Goal: Task Accomplishment & Management: Manage account settings

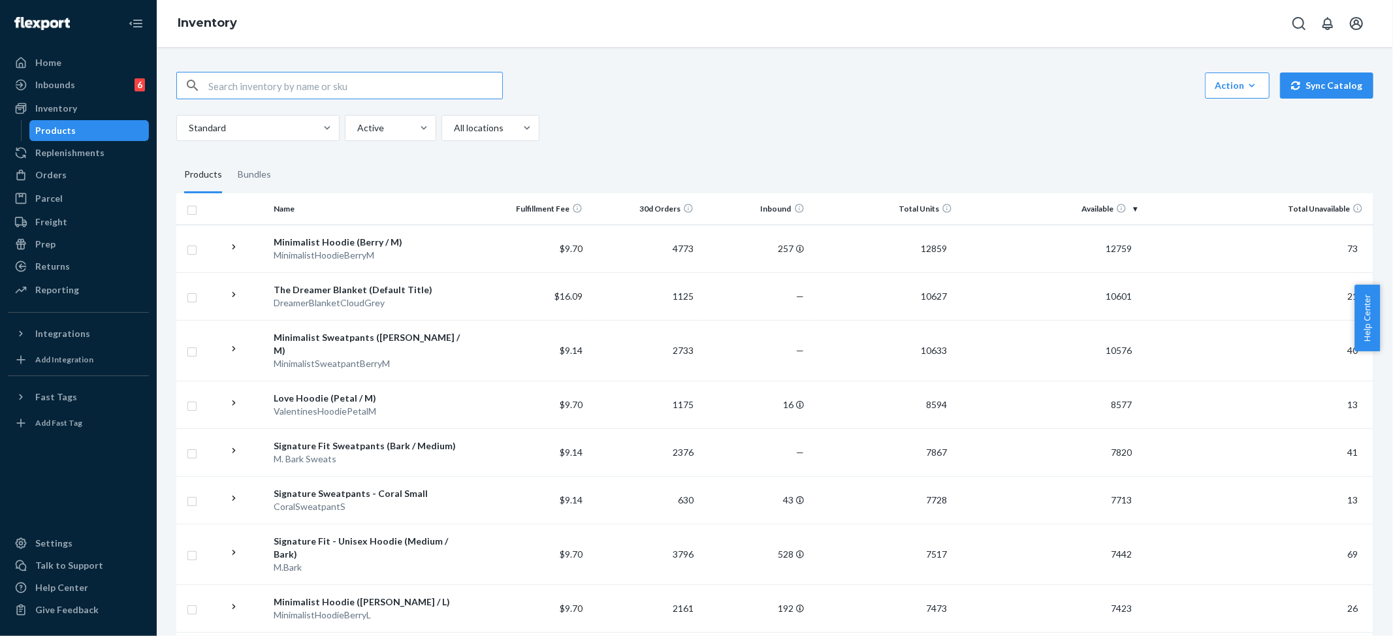
click at [304, 84] on input "text" at bounding box center [355, 85] width 294 height 26
paste input "Cloud Zip Hoodie - Pre-Order Orchid / XS"
drag, startPoint x: 291, startPoint y: 82, endPoint x: 340, endPoint y: 84, distance: 49.0
click at [345, 84] on input "Cloud Zip Hoodie - Pre-Order Orchid / XS" at bounding box center [355, 85] width 294 height 26
type input "Cloud Zip Hoodie Orchid / XS"
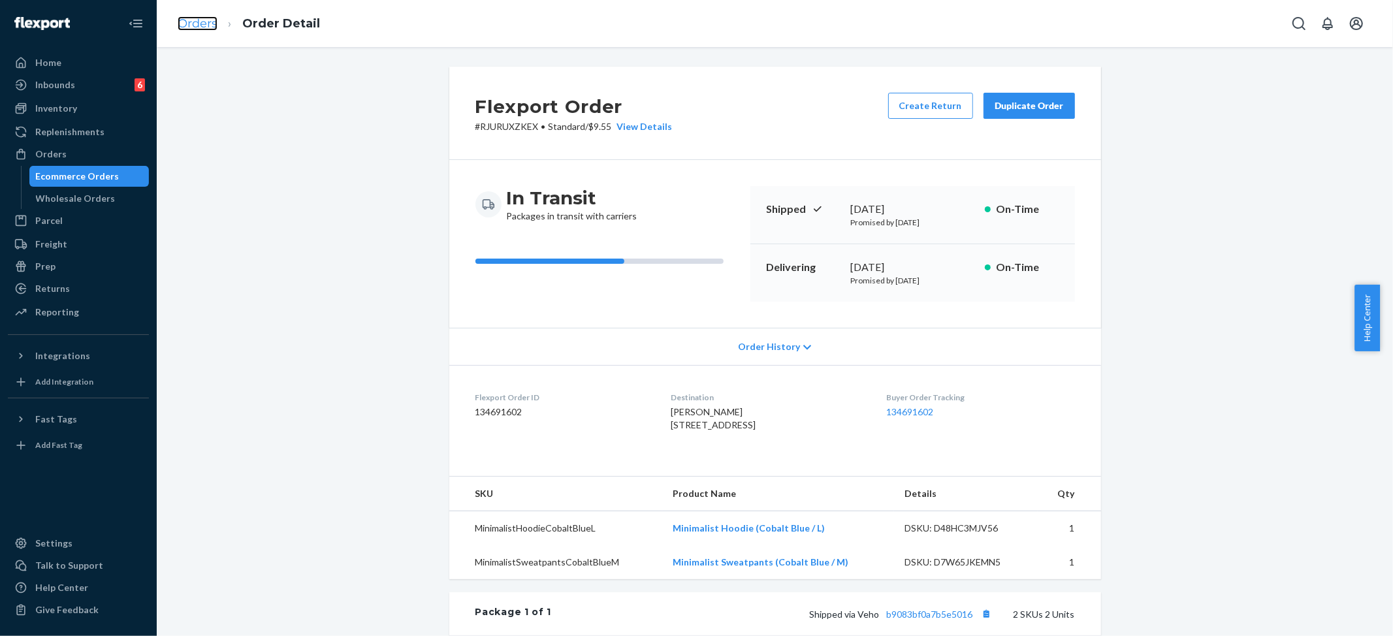
click at [202, 24] on link "Orders" at bounding box center [198, 23] width 40 height 14
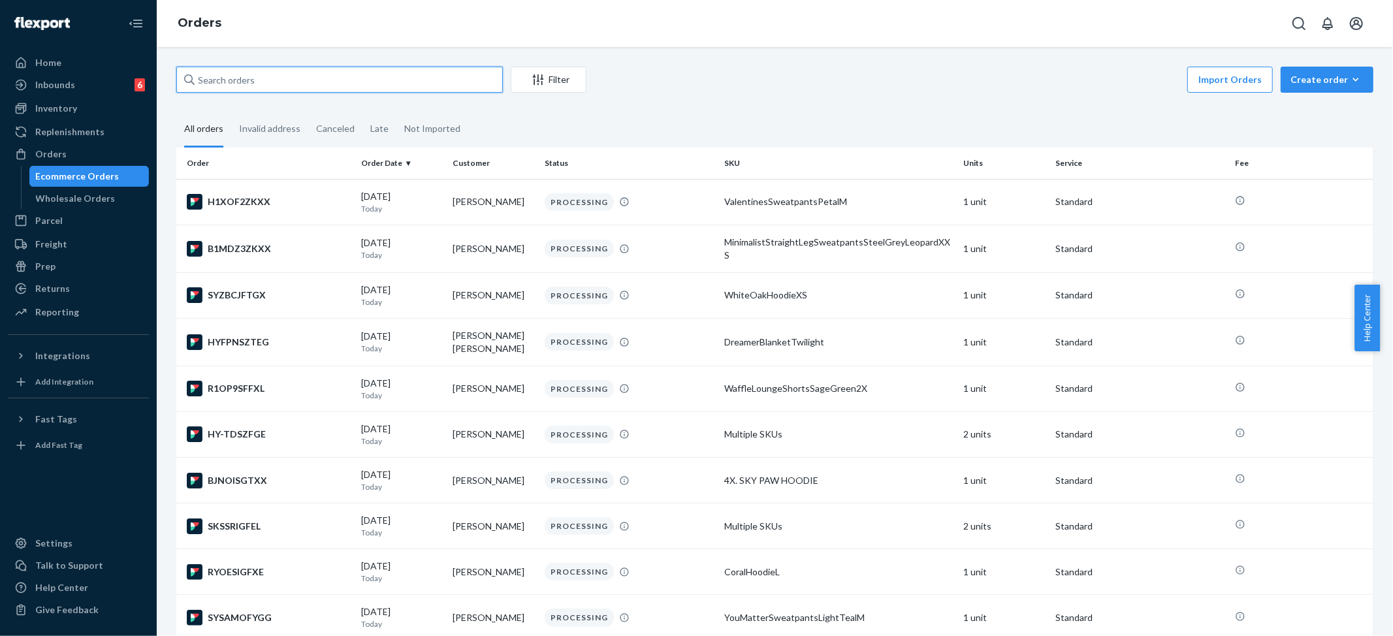
click at [229, 82] on input "text" at bounding box center [339, 80] width 326 height 26
paste input "#254662935"
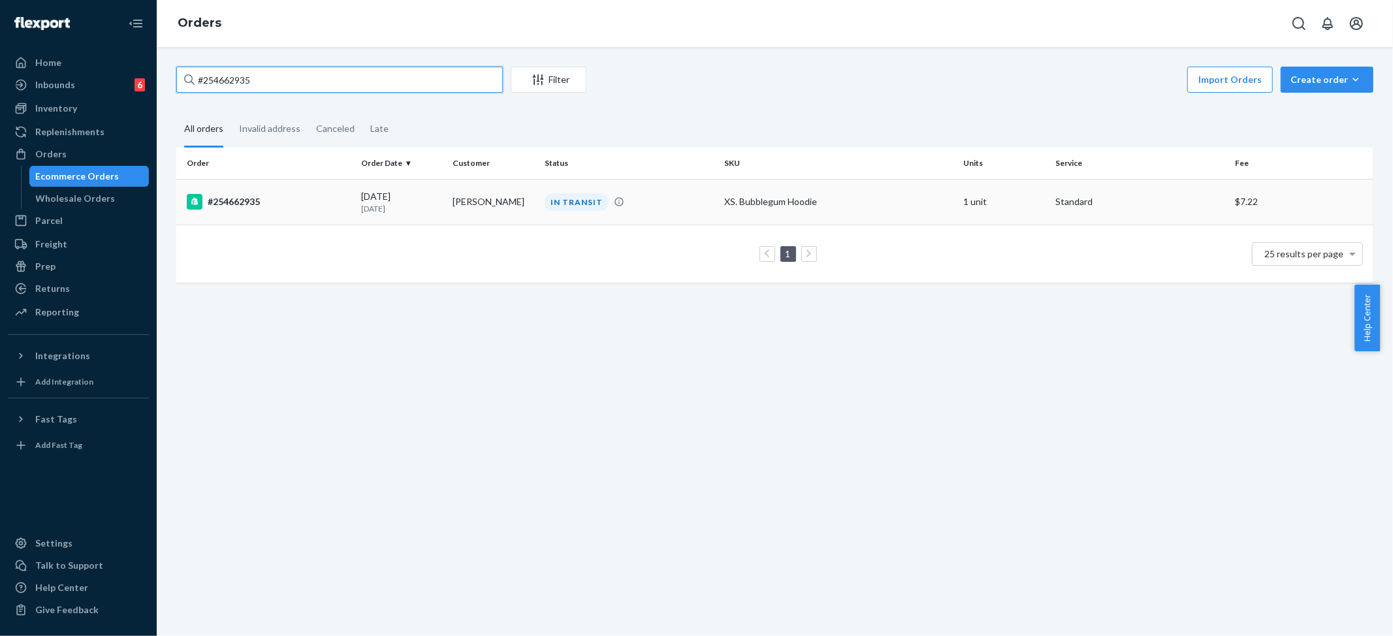
type input "#254662935"
click at [829, 193] on td "XS. Bubblegum Hoodie" at bounding box center [839, 202] width 240 height 46
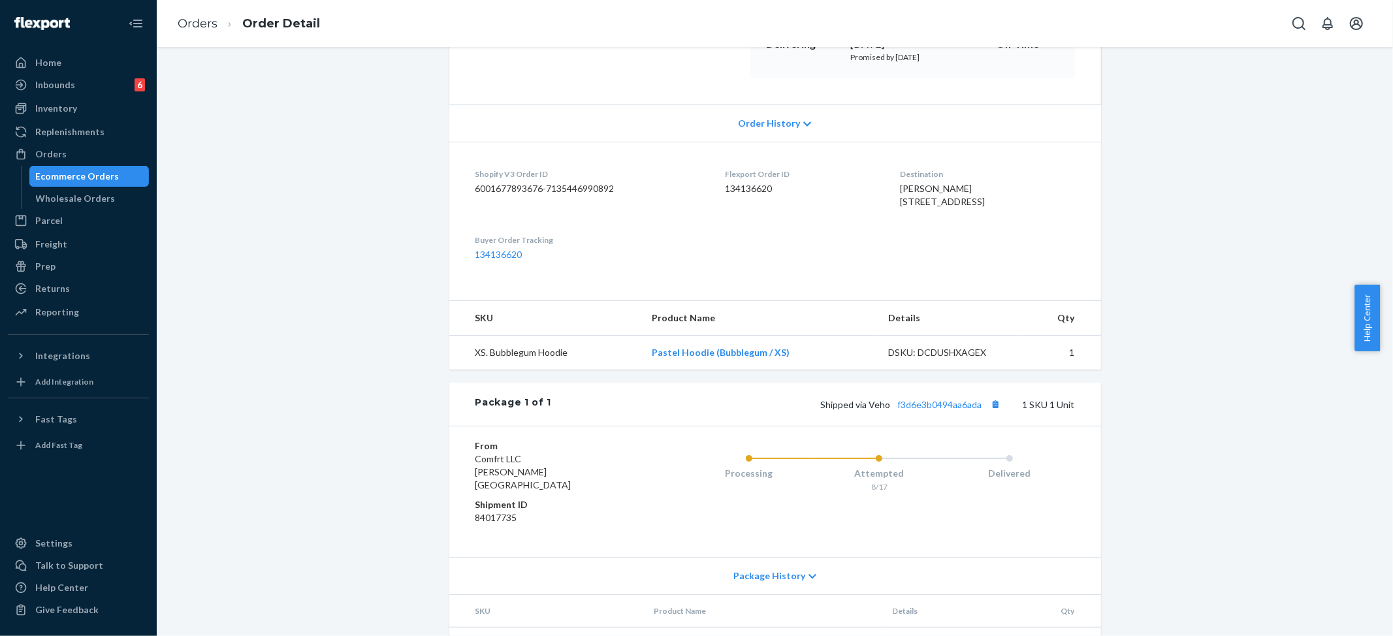
scroll to position [261, 0]
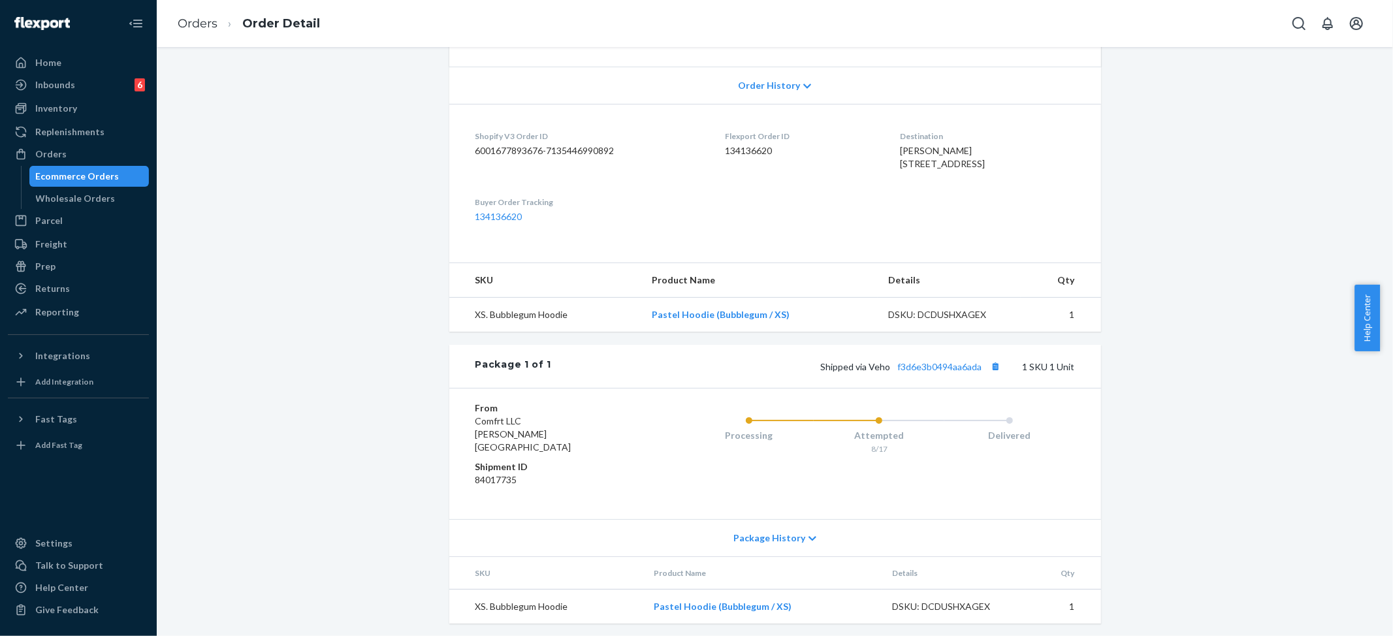
click at [763, 87] on span "Order History" at bounding box center [769, 85] width 62 height 13
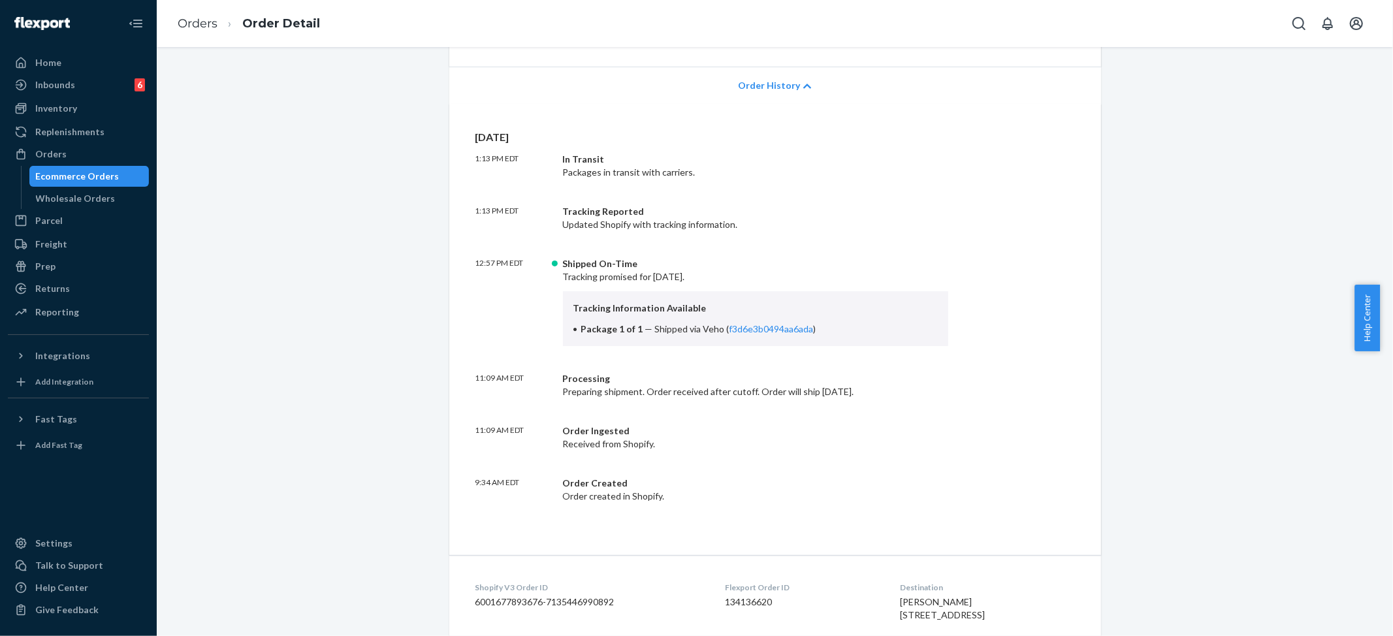
click at [763, 87] on span "Order History" at bounding box center [769, 85] width 62 height 13
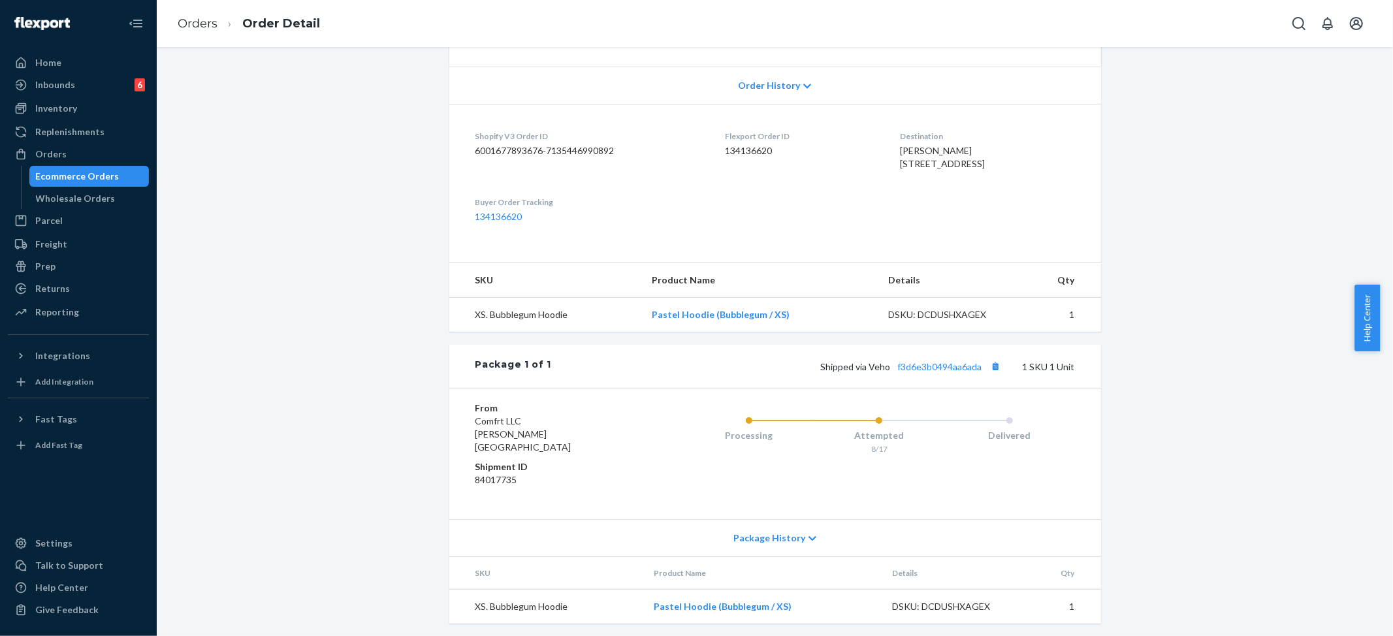
scroll to position [279, 0]
click at [761, 542] on div "Package History" at bounding box center [775, 534] width 652 height 37
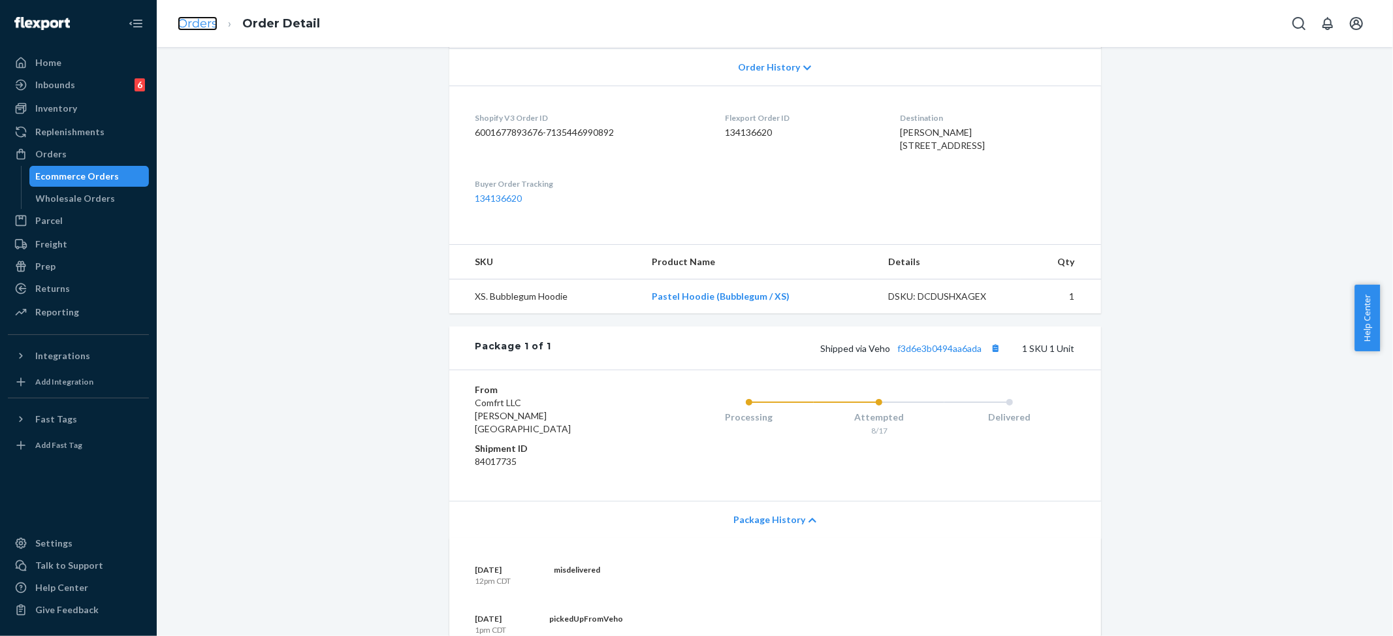
click at [191, 22] on link "Orders" at bounding box center [198, 23] width 40 height 14
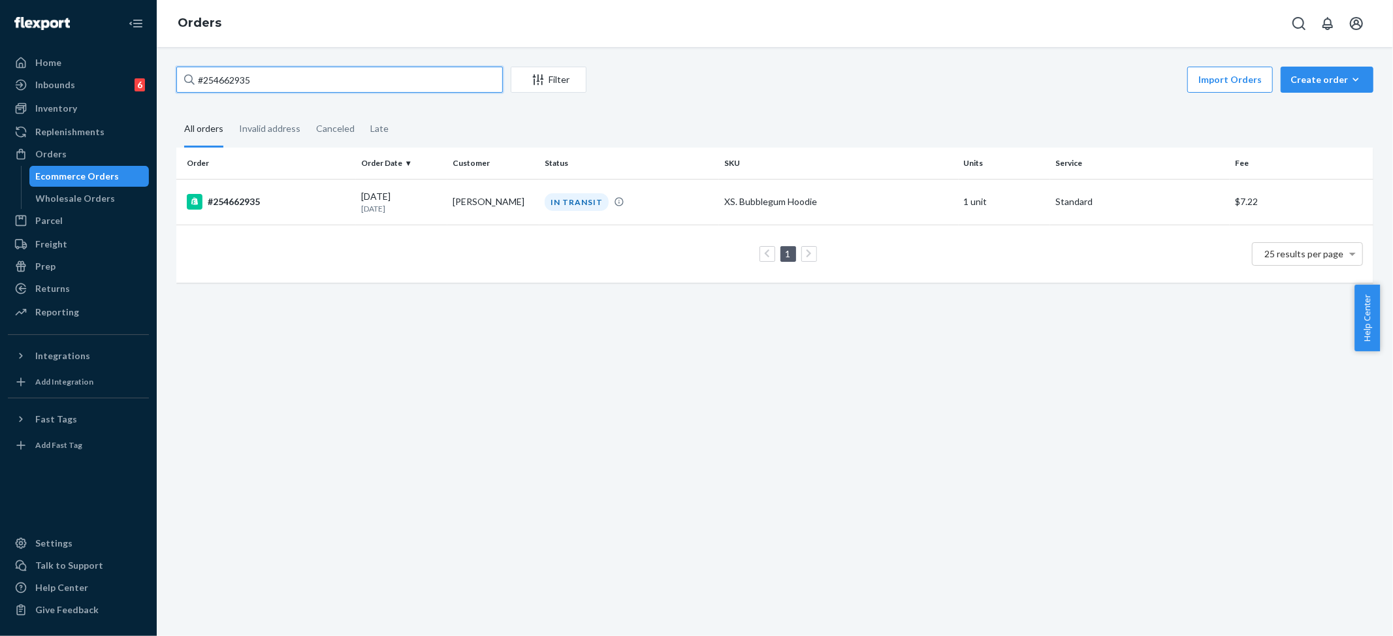
click at [255, 87] on input "#254662935" at bounding box center [339, 80] width 326 height 26
paste input "[EMAIL_ADDRESS][DOMAIN_NAME]"
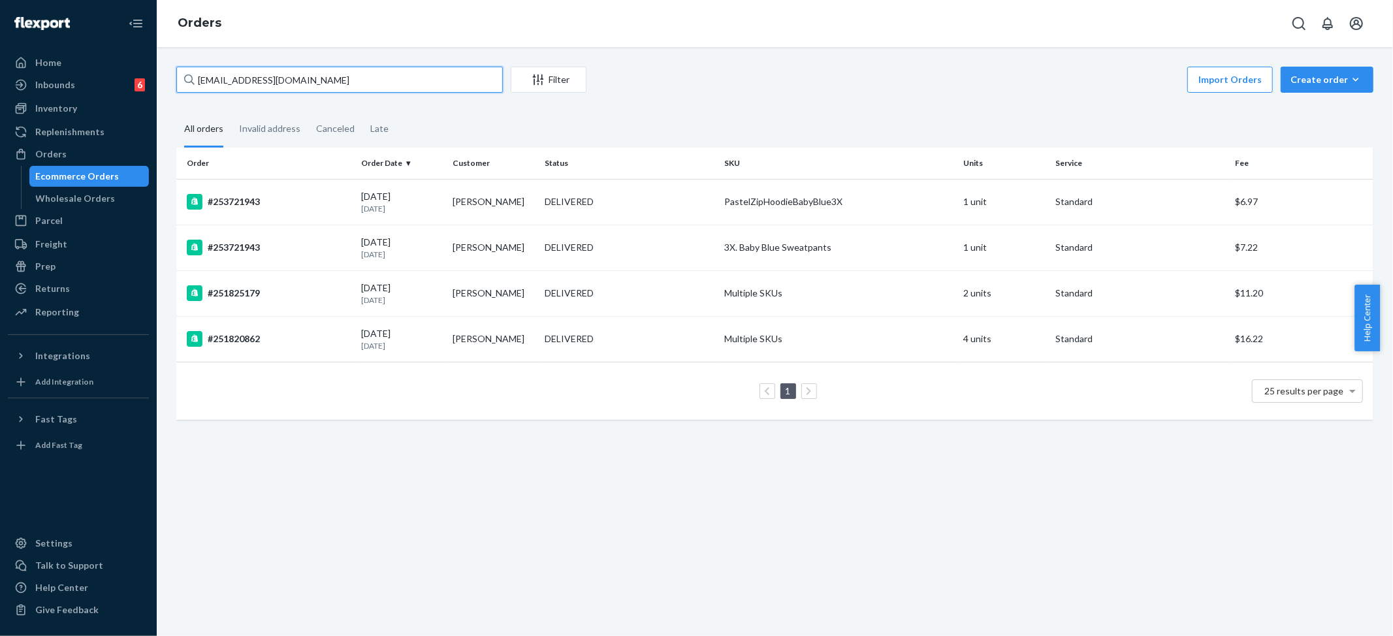
click at [299, 71] on input "[EMAIL_ADDRESS][DOMAIN_NAME]" at bounding box center [339, 80] width 326 height 26
paste input "#253721943"
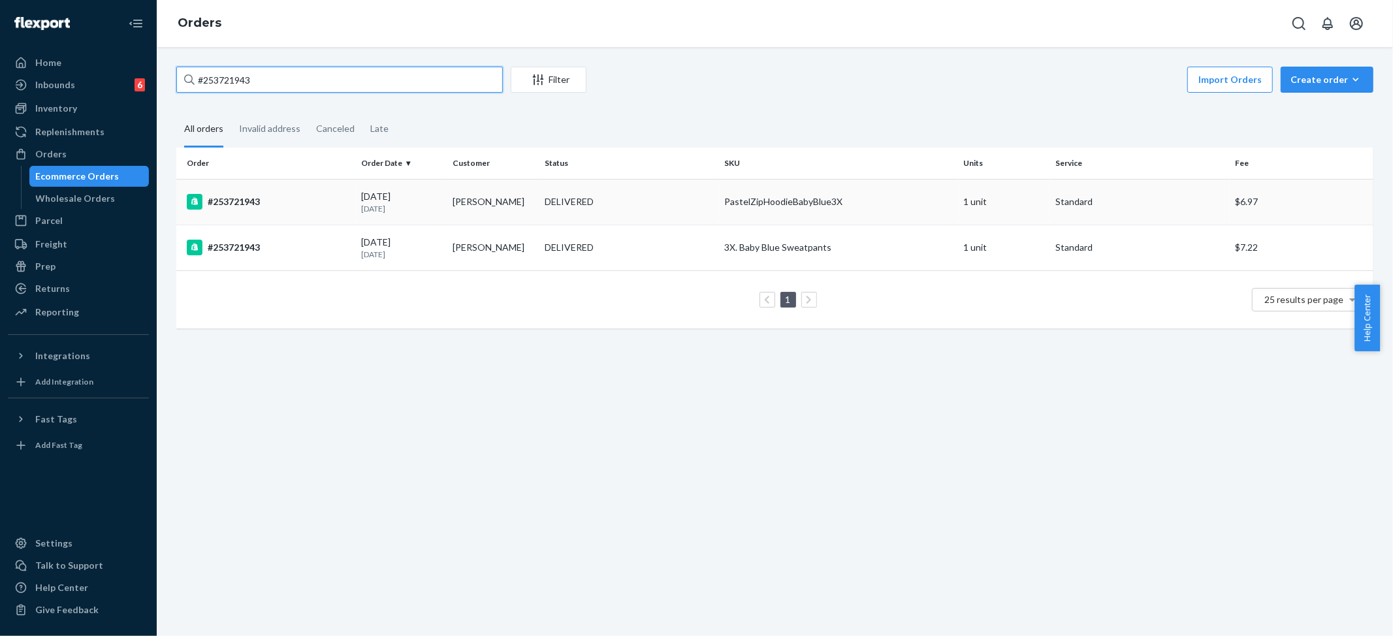
type input "#253721943"
click at [896, 204] on div "PastelZipHoodieBabyBlue3X" at bounding box center [838, 201] width 229 height 13
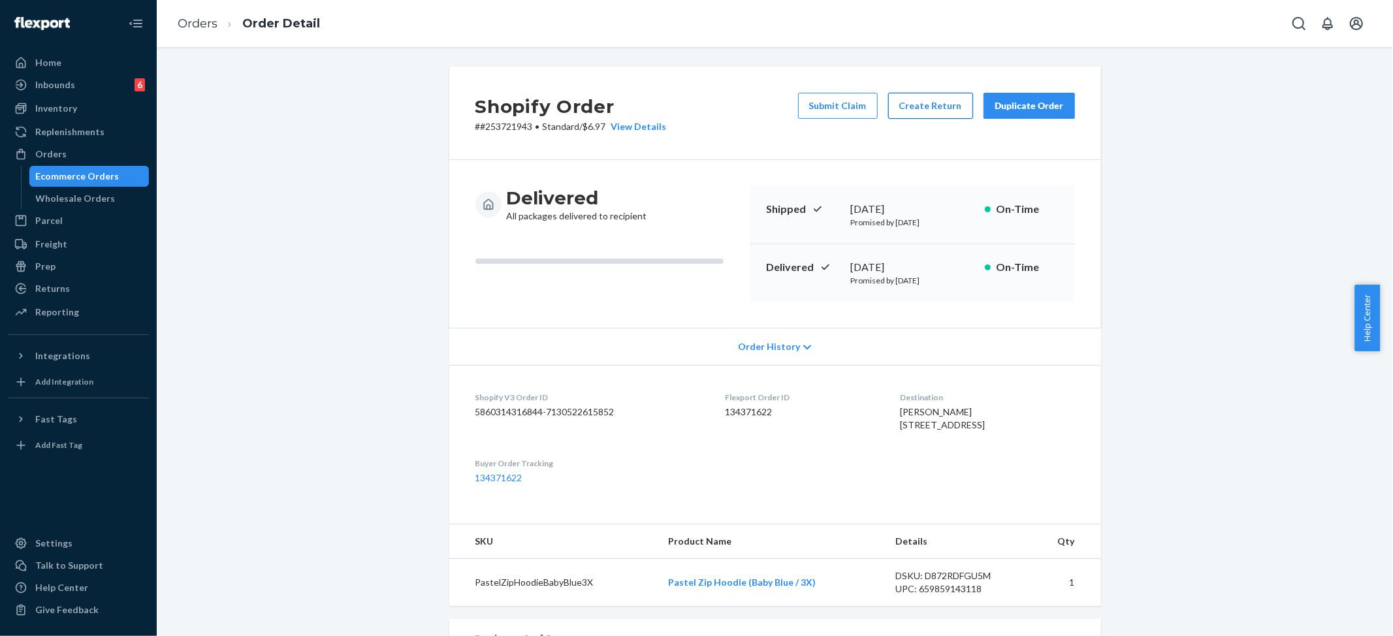
click at [939, 111] on button "Create Return" at bounding box center [930, 106] width 85 height 26
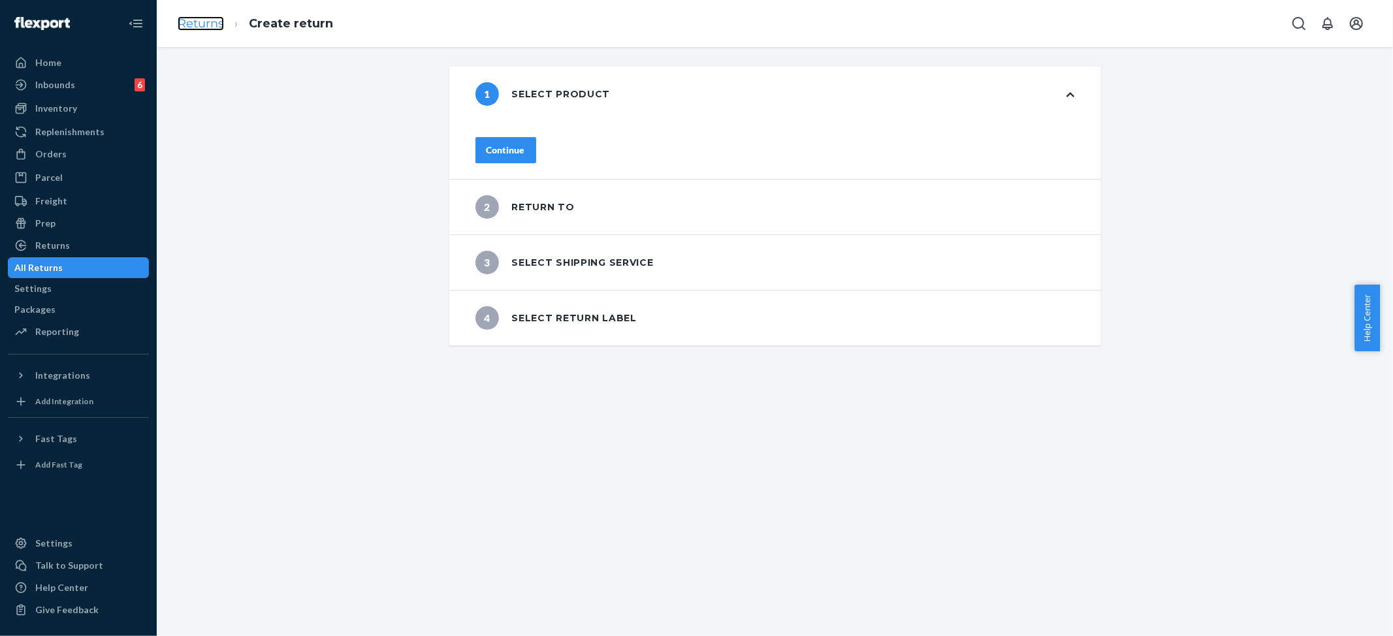
click at [201, 24] on link "Returns" at bounding box center [201, 23] width 46 height 14
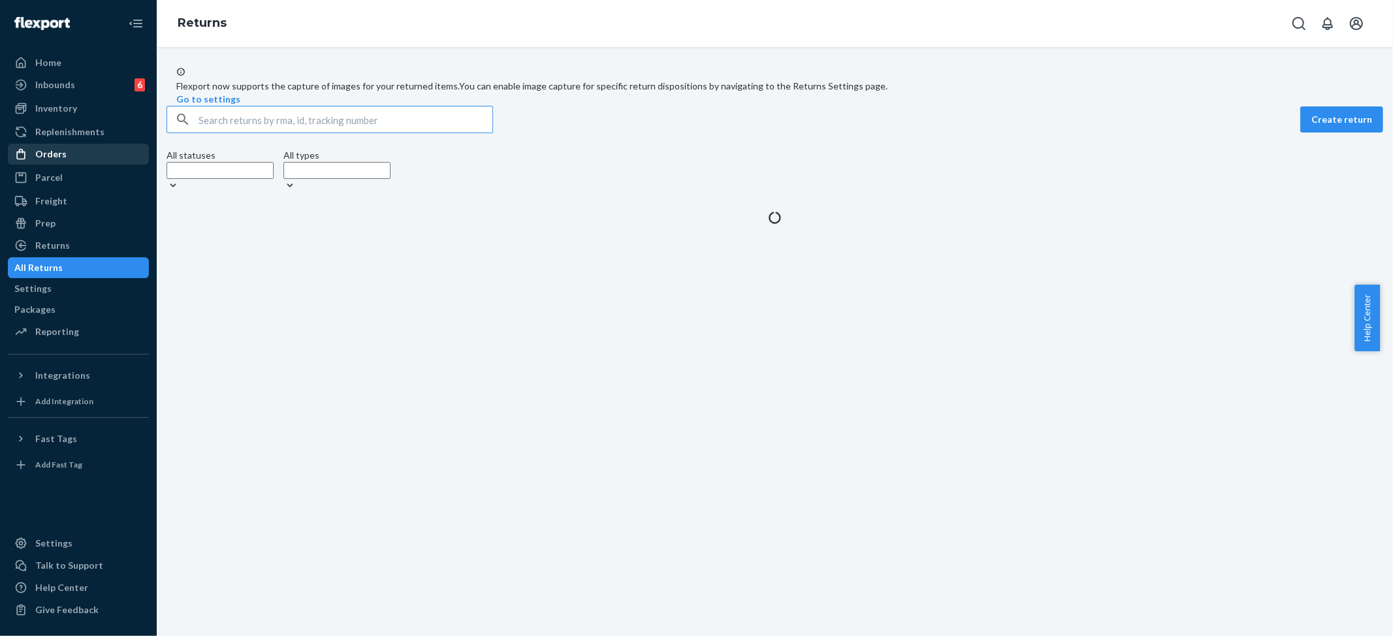
click at [86, 154] on div "Orders" at bounding box center [78, 154] width 138 height 18
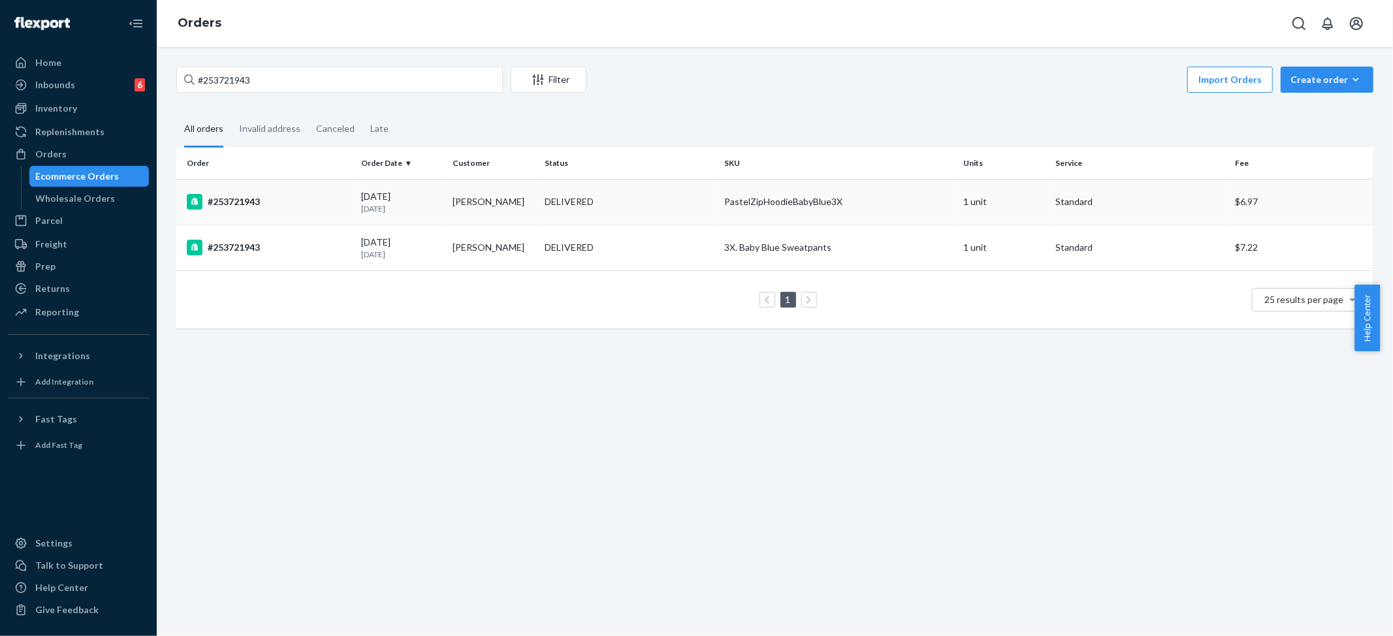
click at [844, 202] on div "PastelZipHoodieBabyBlue3X" at bounding box center [838, 201] width 229 height 13
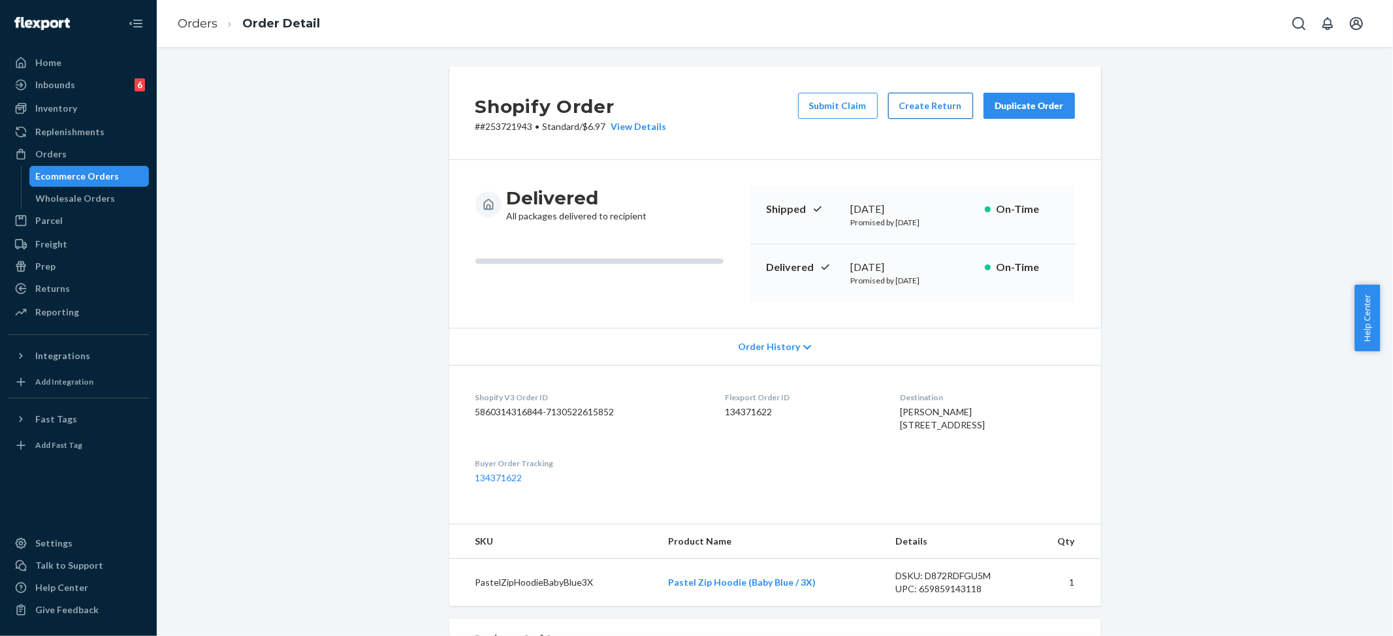
click at [917, 108] on button "Create Return" at bounding box center [930, 106] width 85 height 26
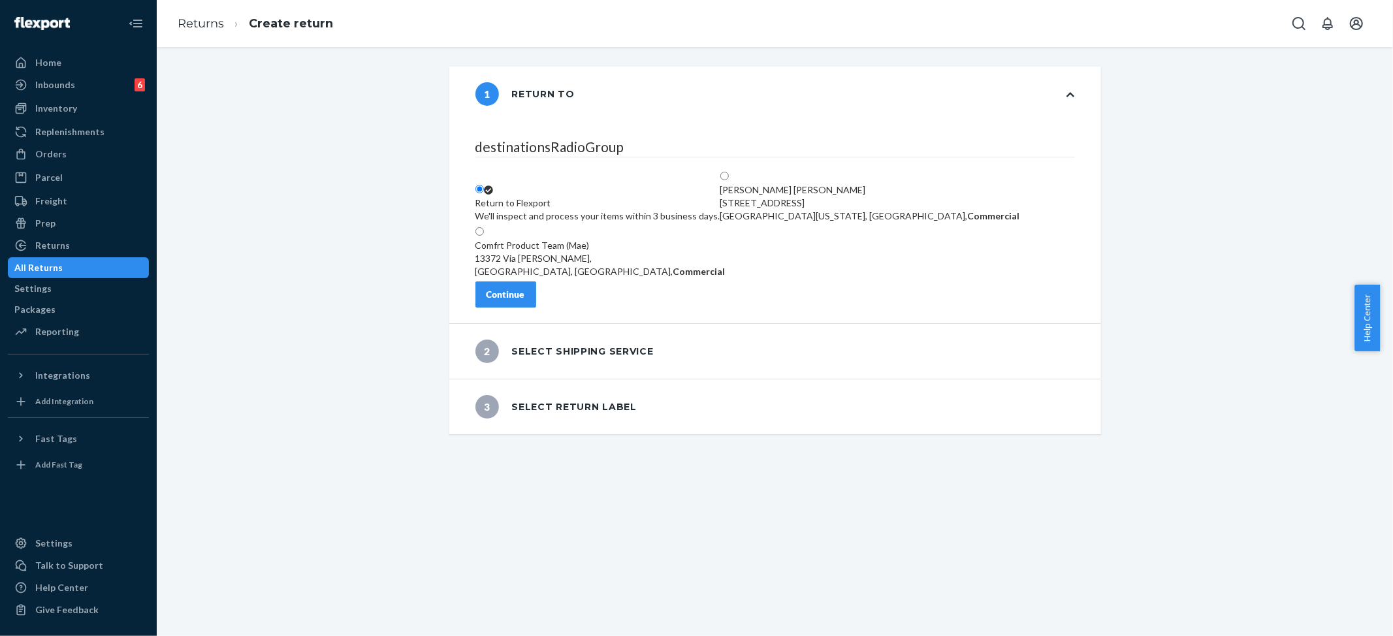
click at [545, 197] on div "Return to Flexport We'll inspect and process your items within 3 business days." at bounding box center [597, 210] width 245 height 26
click at [484, 185] on input "Return to Flexport We'll inspect and process your items within 3 business days." at bounding box center [479, 189] width 8 height 8
click at [534, 289] on button "Continue" at bounding box center [505, 294] width 61 height 26
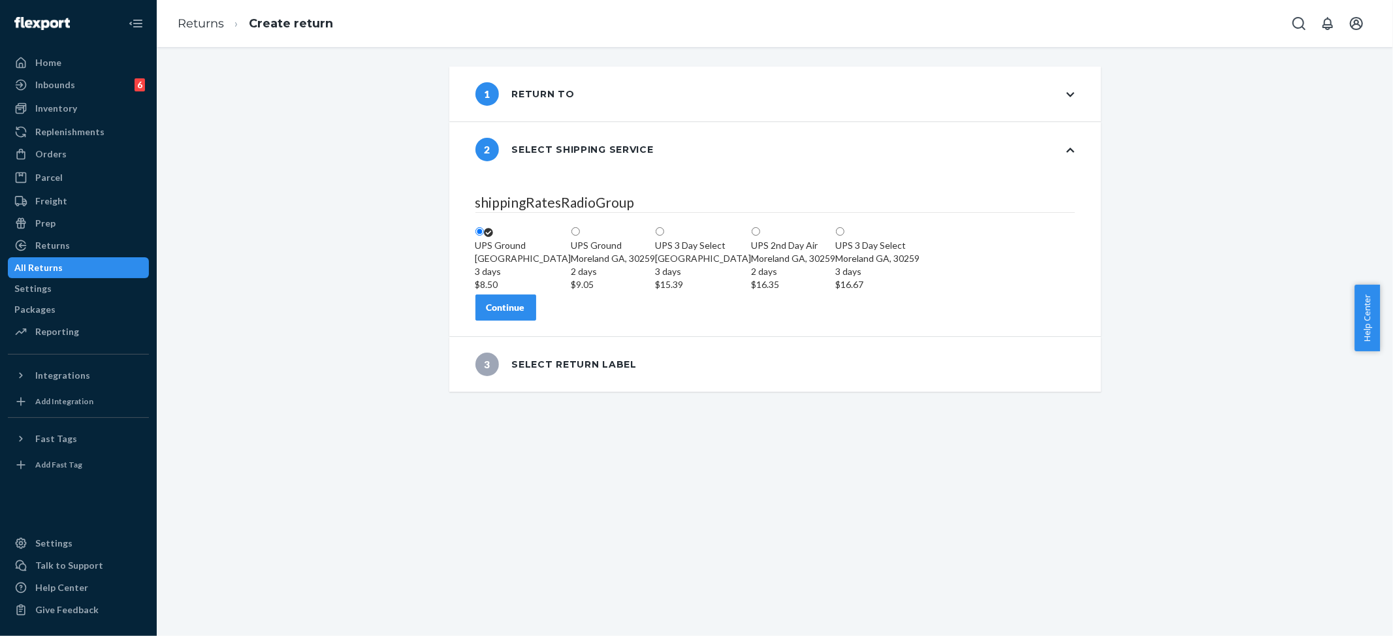
click at [525, 314] on div "Continue" at bounding box center [505, 307] width 39 height 13
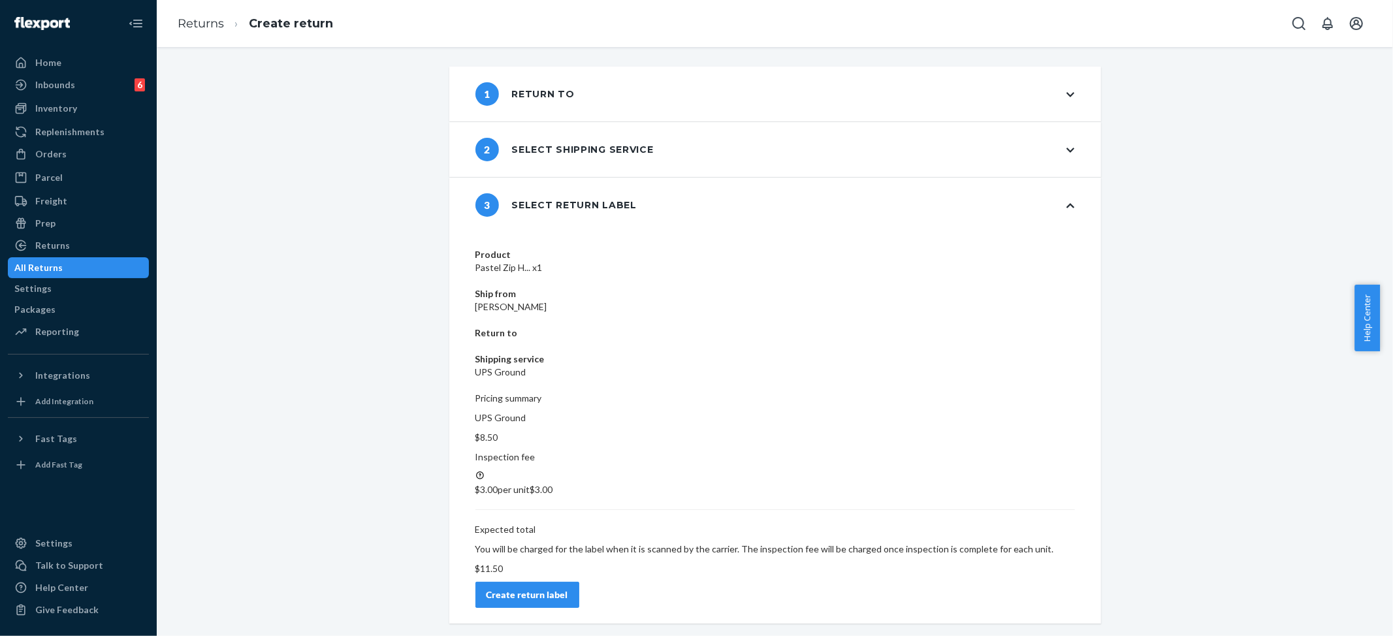
click at [568, 588] on div "Create return label" at bounding box center [527, 594] width 82 height 13
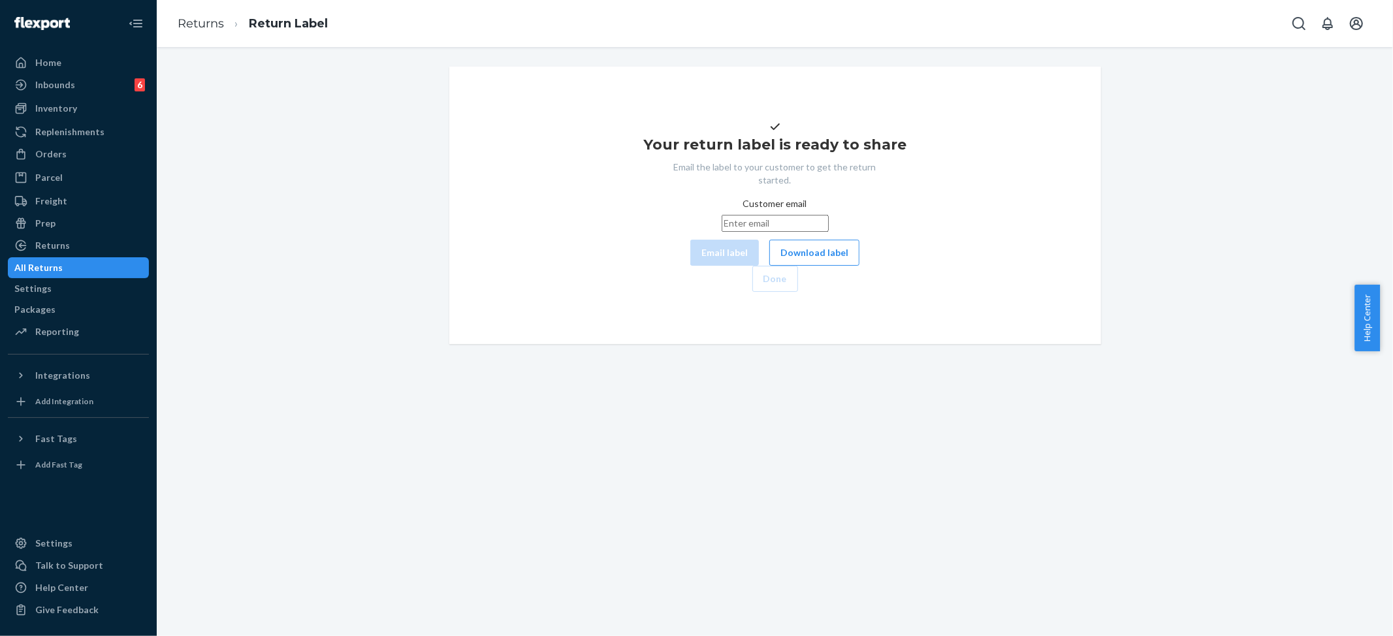
drag, startPoint x: 748, startPoint y: 254, endPoint x: 716, endPoint y: 262, distance: 32.9
click at [748, 232] on input "Customer email" at bounding box center [774, 223] width 107 height 17
paste input "[EMAIL_ADDRESS][DOMAIN_NAME]"
type input "[EMAIL_ADDRESS][DOMAIN_NAME]"
click at [690, 266] on button "Email label" at bounding box center [724, 253] width 69 height 26
